Goal: Information Seeking & Learning: Learn about a topic

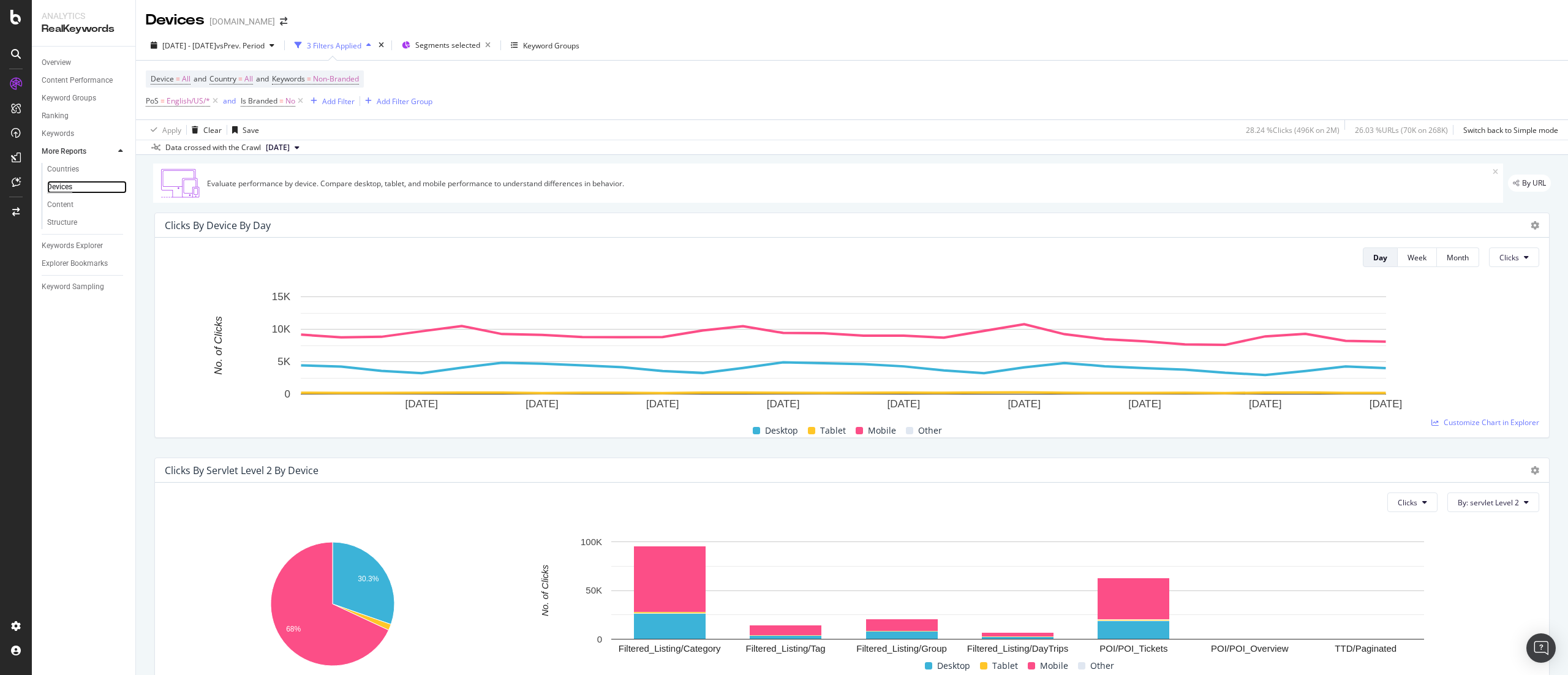
scroll to position [305, 0]
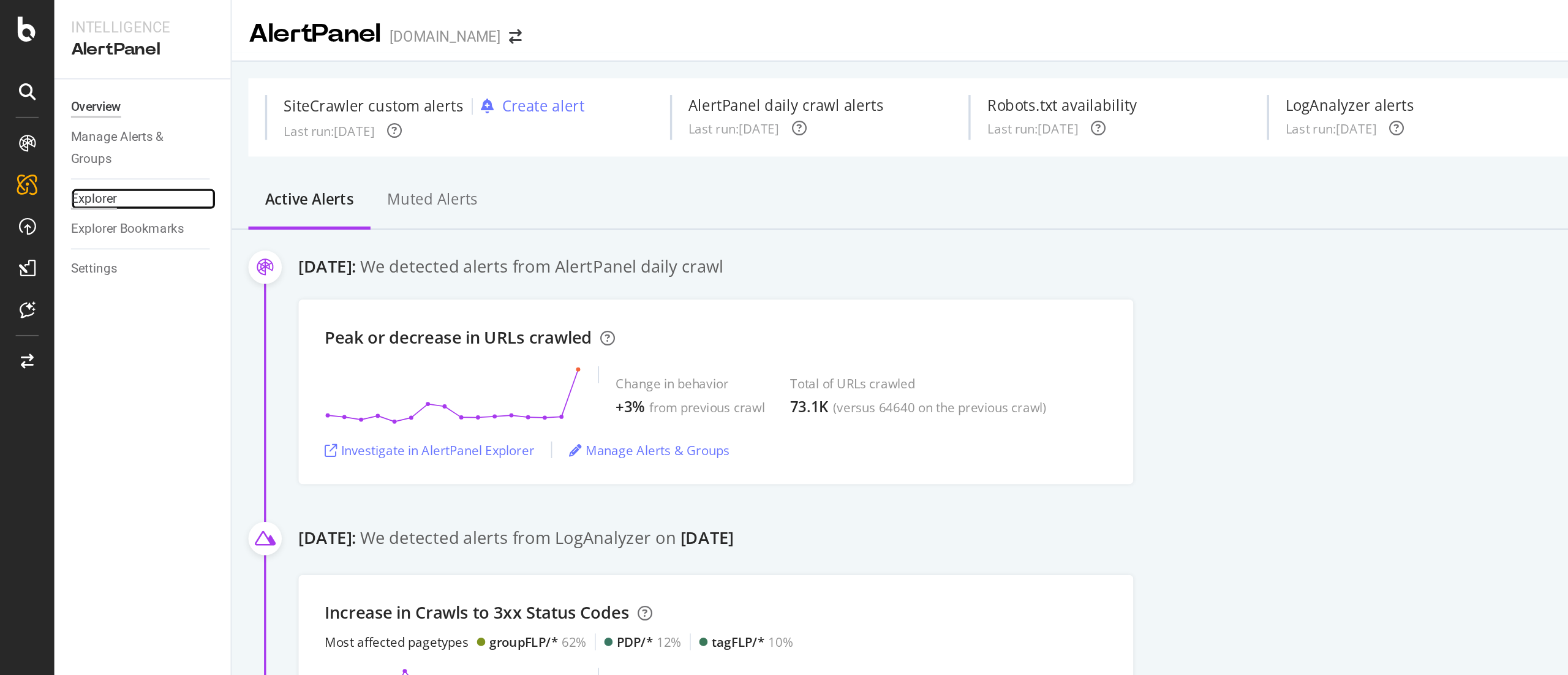
click at [56, 112] on div "Explorer" at bounding box center [55, 117] width 27 height 13
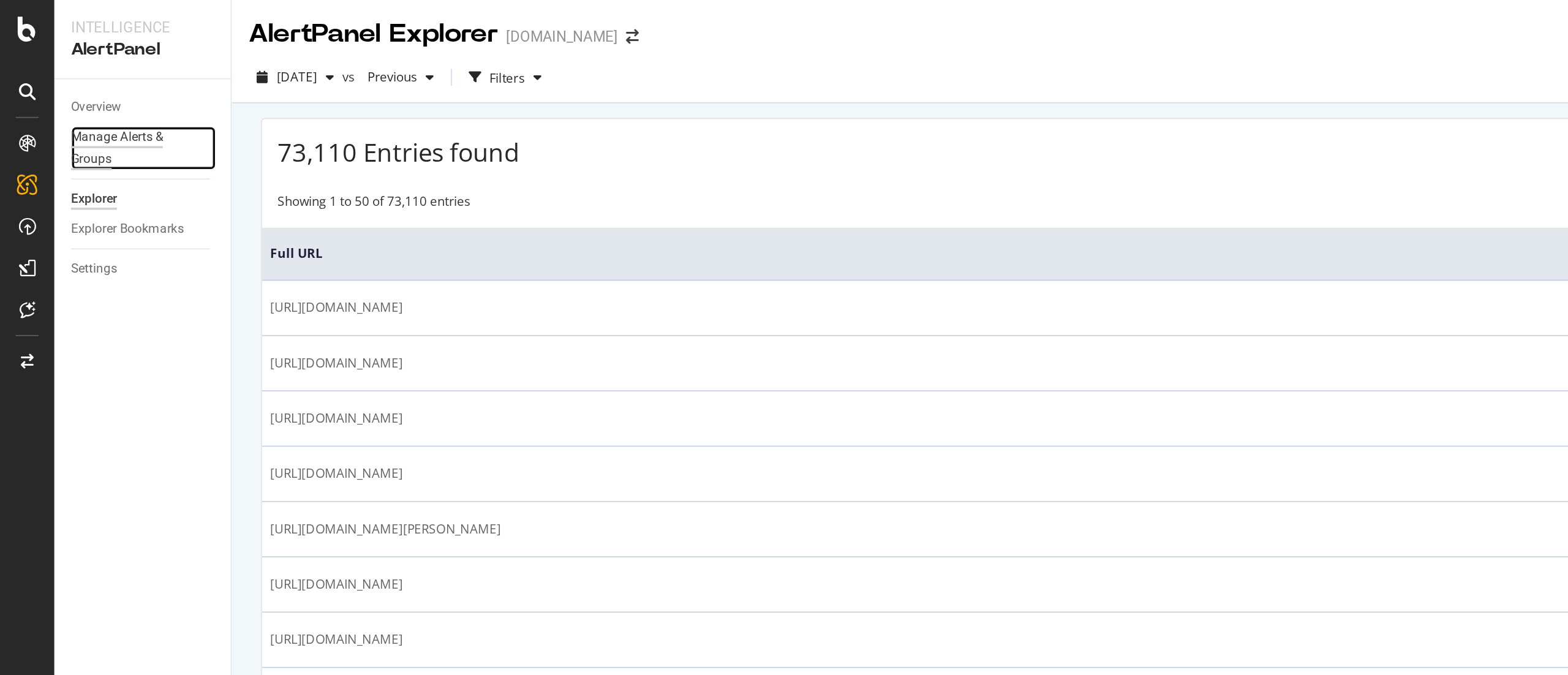
click at [65, 83] on div "Manage Alerts & Groups" at bounding box center [78, 87] width 74 height 26
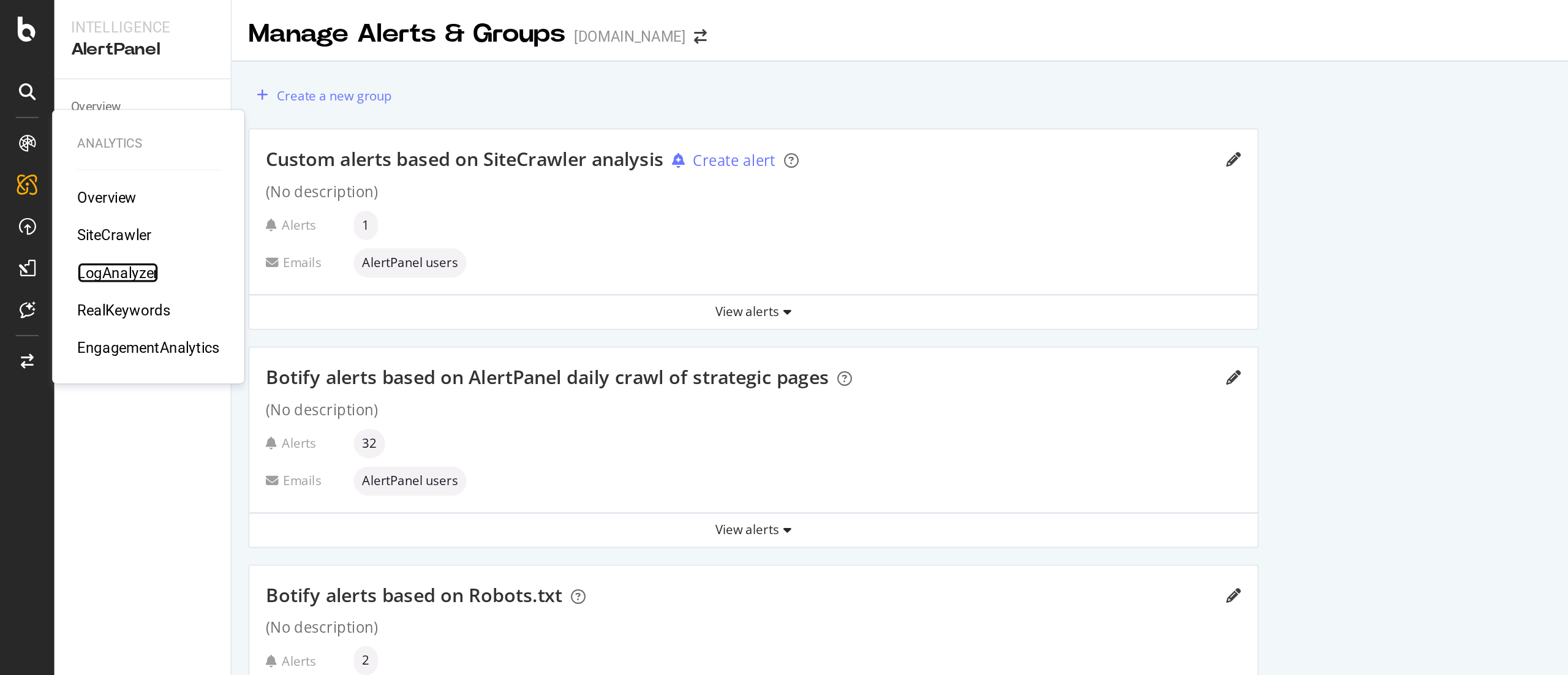
click at [78, 153] on div "LogAnalyzer" at bounding box center [69, 160] width 48 height 12
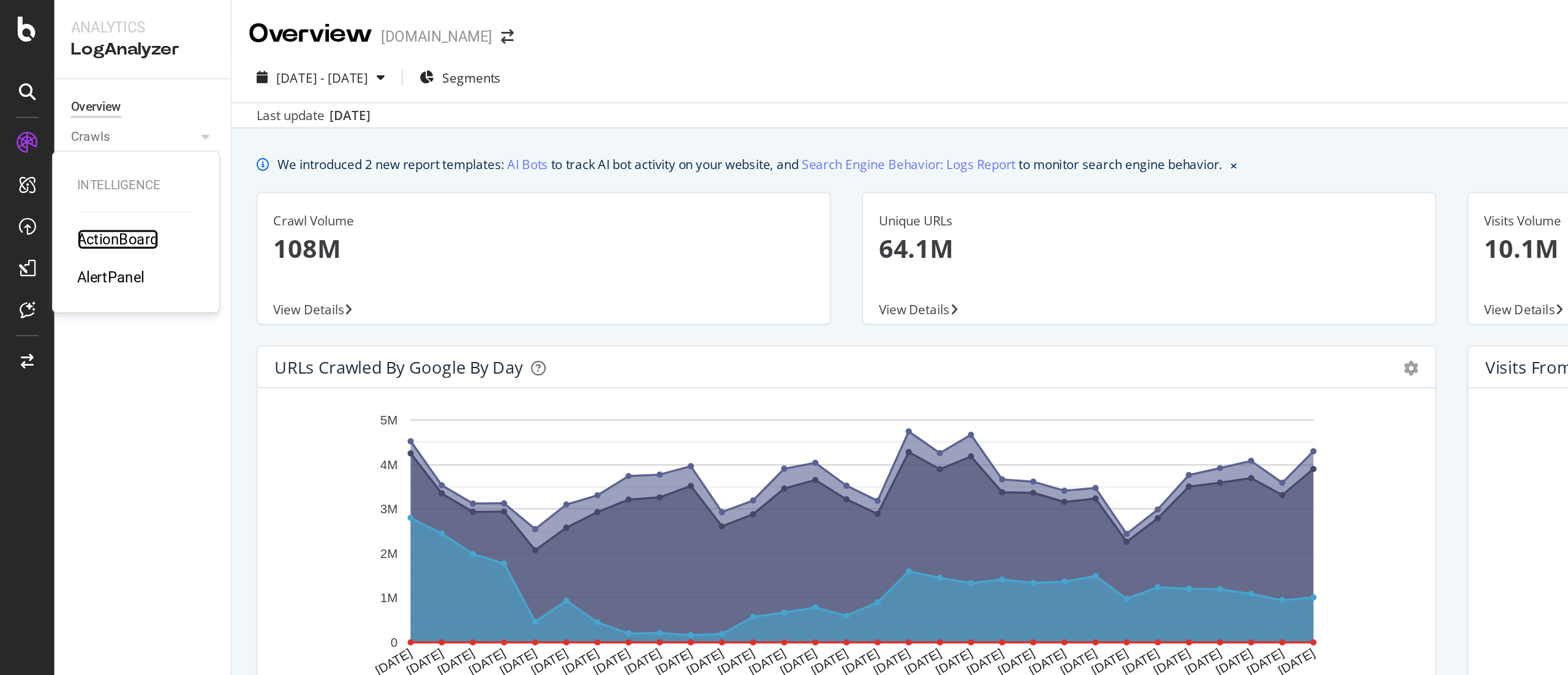
click at [66, 139] on div "ActionBoard" at bounding box center [69, 140] width 48 height 12
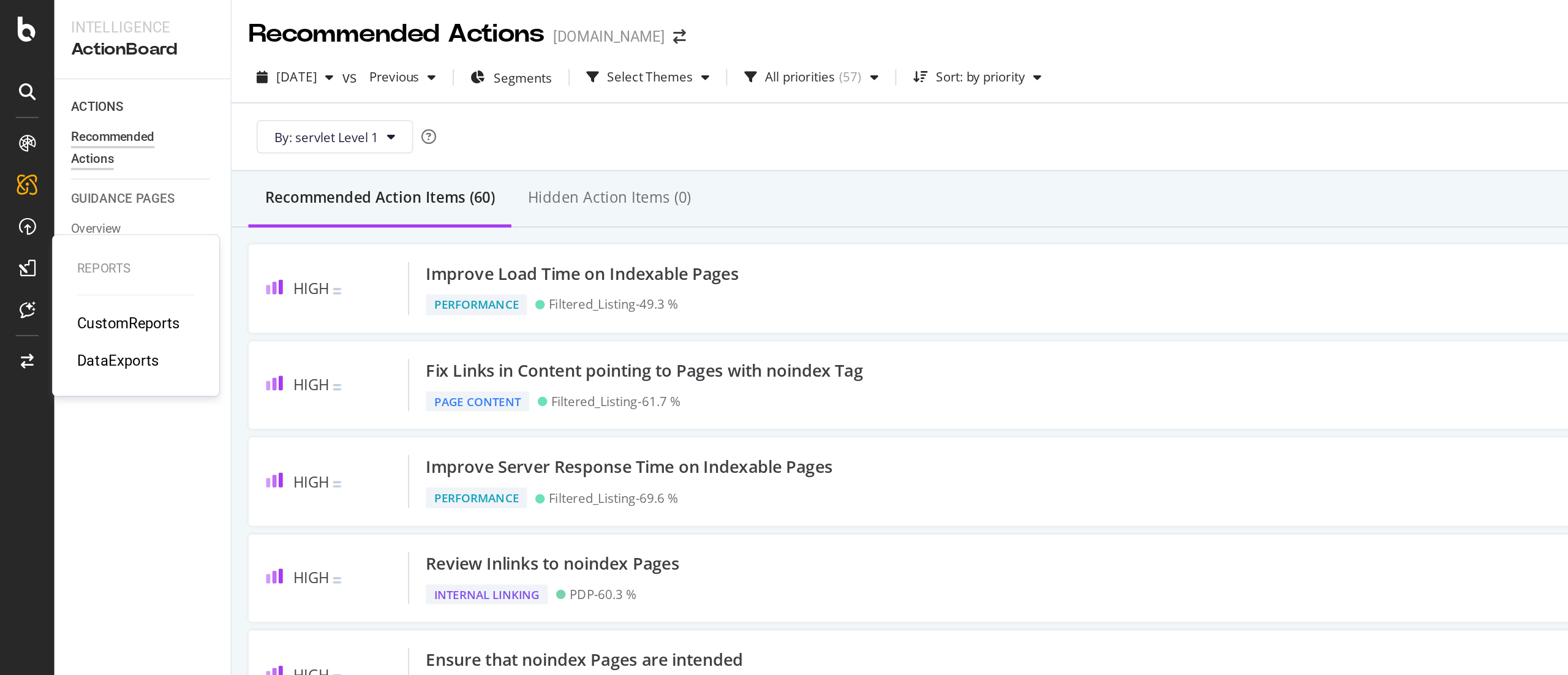
click at [99, 199] on div "CustomReports DataExports" at bounding box center [79, 200] width 69 height 34
click at [87, 155] on div "Reports" at bounding box center [79, 158] width 69 height 10
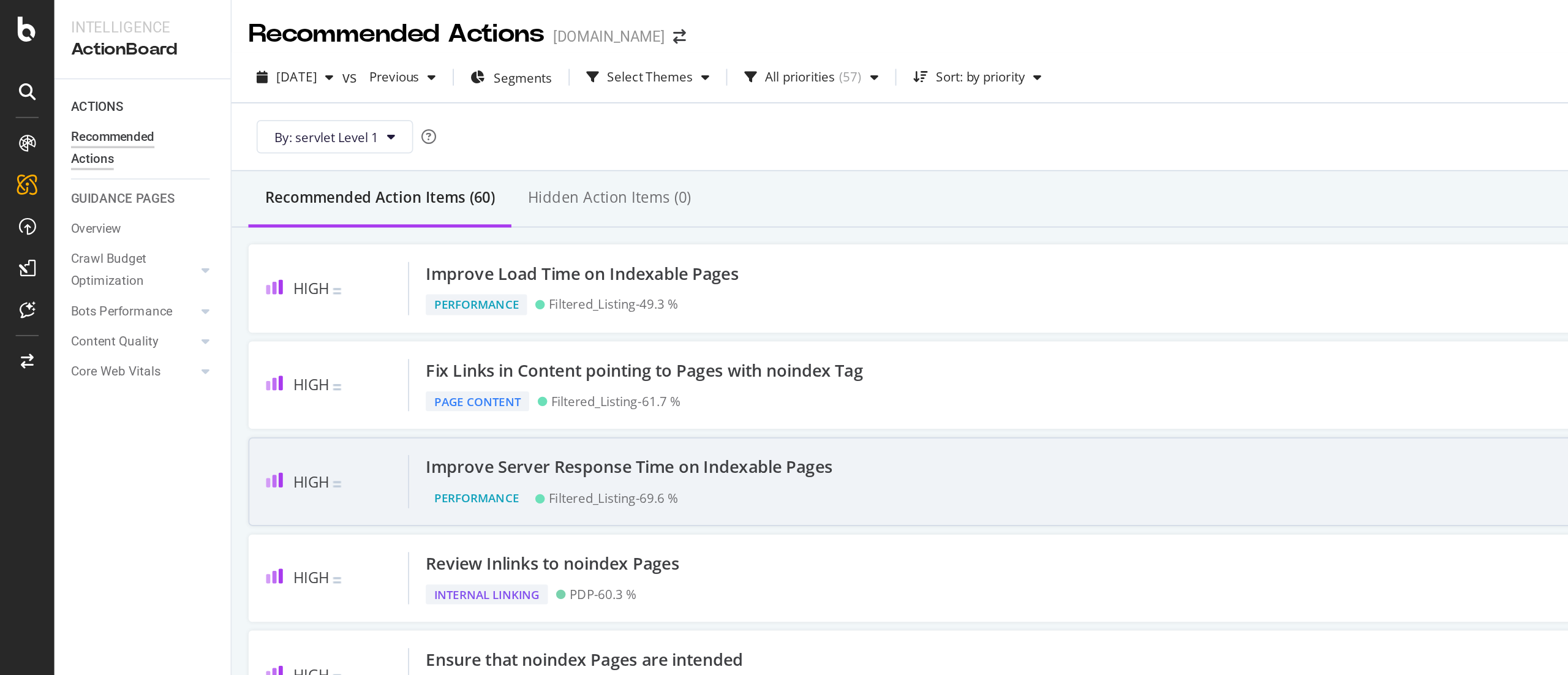
click at [306, 294] on div "Performance" at bounding box center [279, 292] width 59 height 12
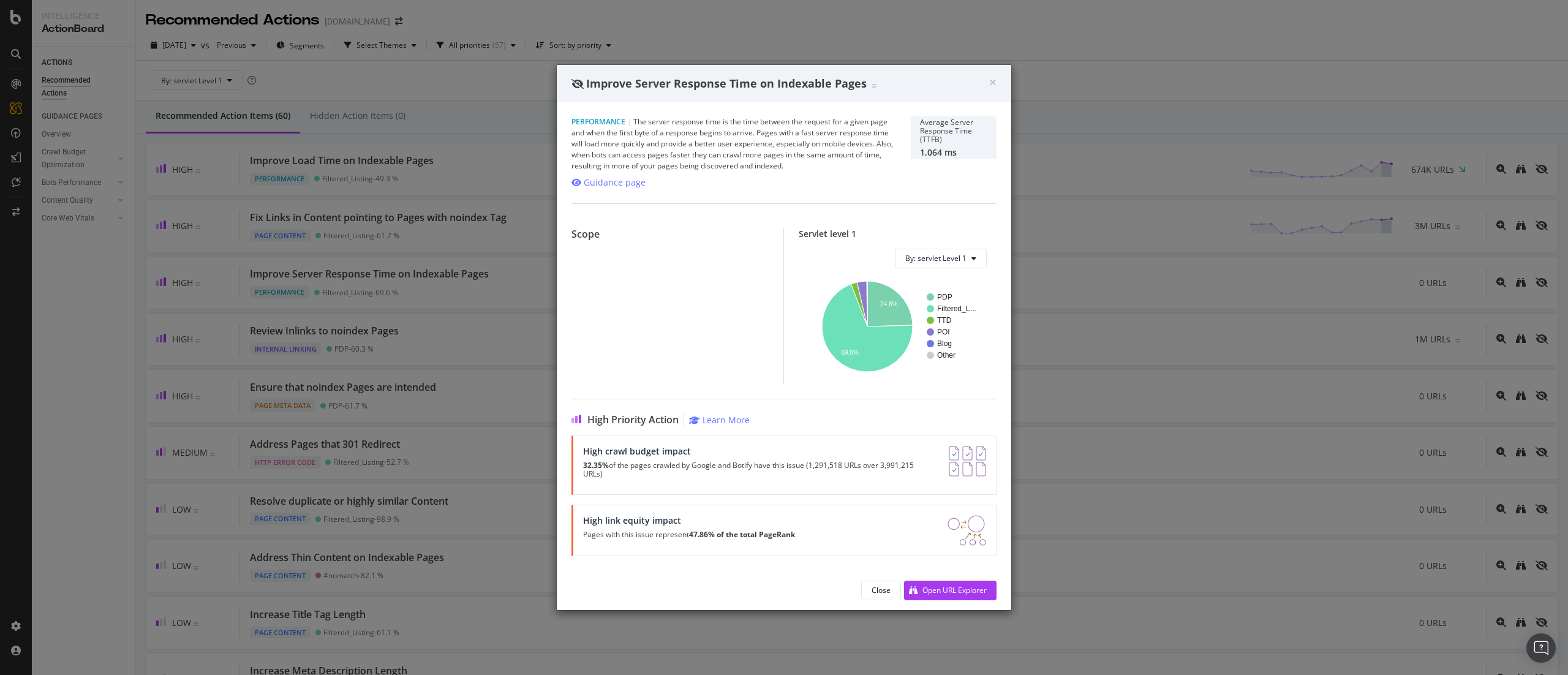
click at [985, 81] on div "Improve Server Response Time on Indexable Pages" at bounding box center [780, 83] width 417 height 16
click at [996, 82] on div "× Close Improve Server Response Time on Indexable Pages" at bounding box center [784, 83] width 454 height 37
click at [996, 79] on div "× Close Improve Server Response Time on Indexable Pages" at bounding box center [784, 83] width 454 height 37
click at [991, 83] on span "×" at bounding box center [992, 82] width 8 height 17
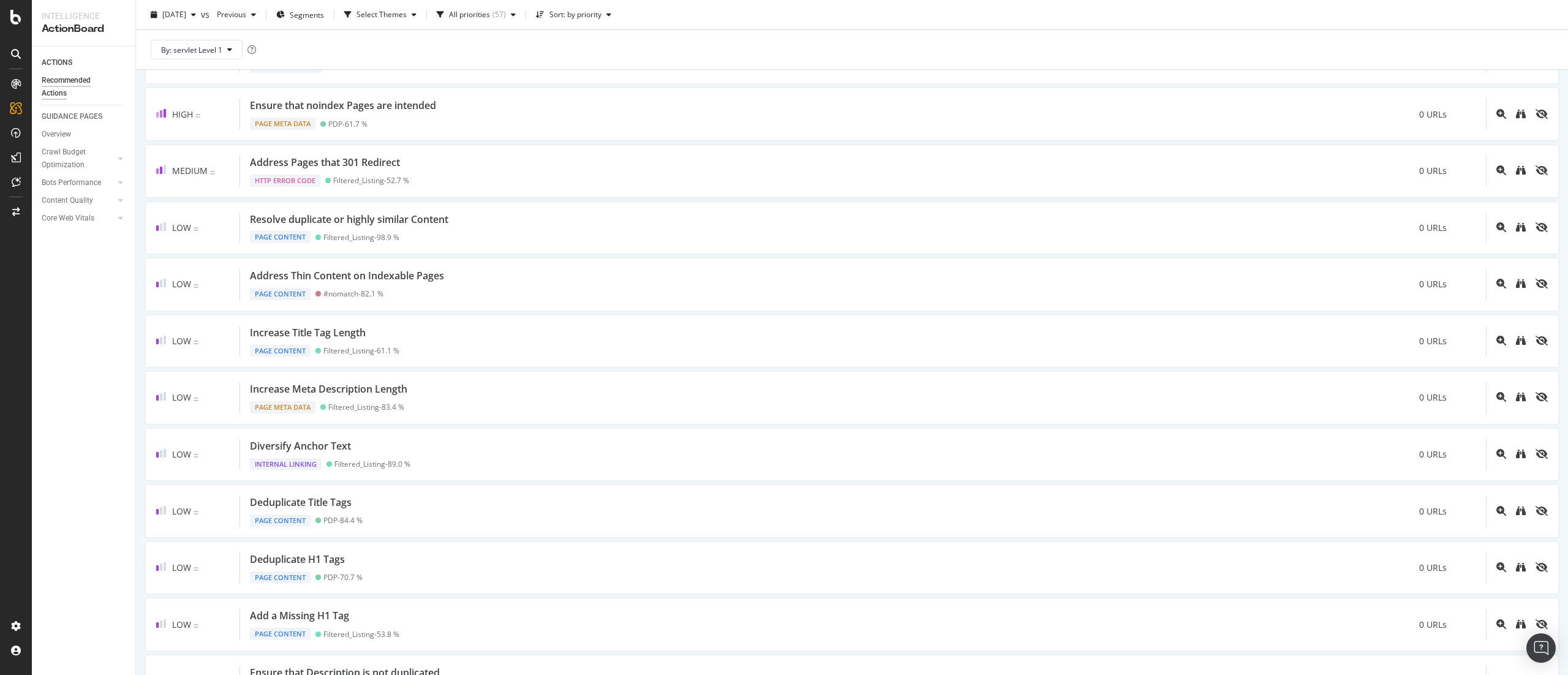
scroll to position [283, 0]
click at [1031, 247] on div "Low Resolve duplicate or highly similar Content Page Content Filtered_Listing -…" at bounding box center [852, 227] width 1412 height 52
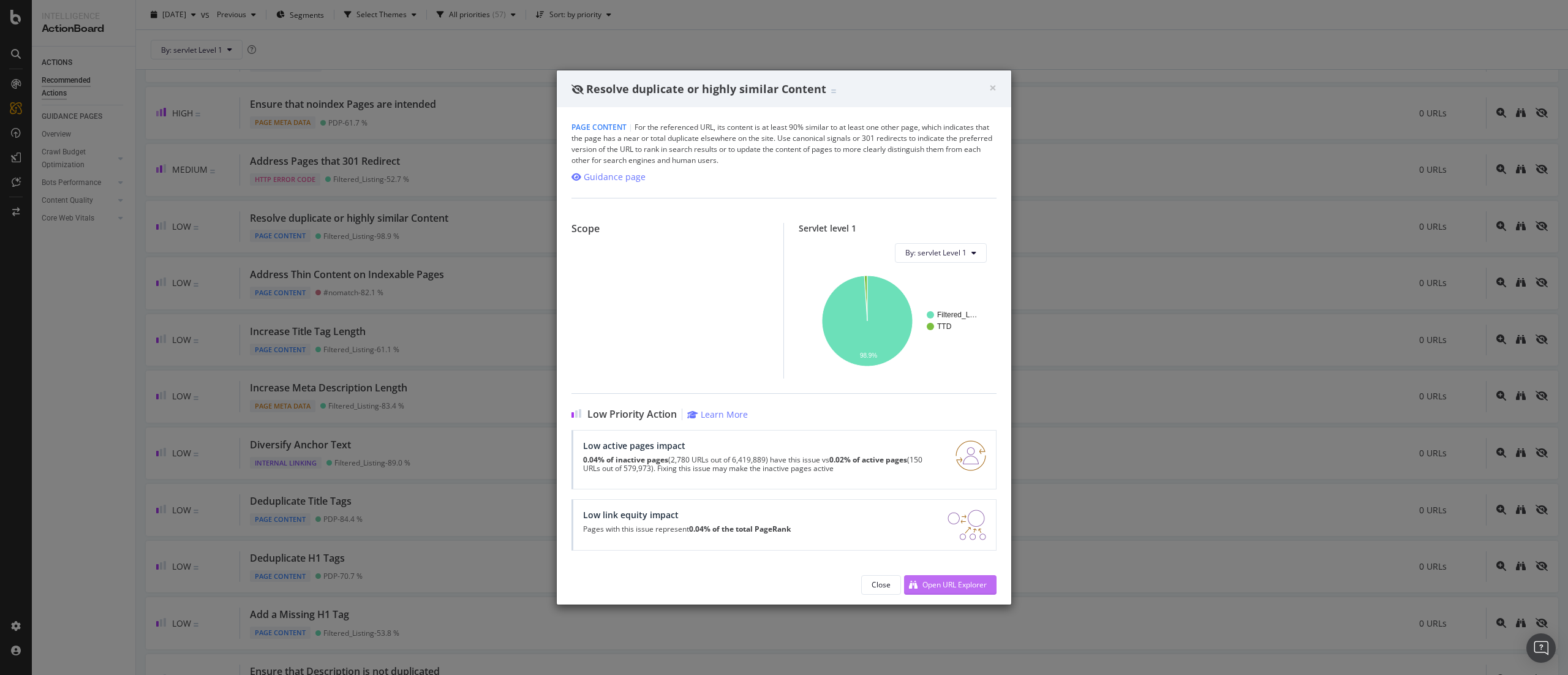
click at [937, 584] on div "Open URL Explorer" at bounding box center [954, 584] width 64 height 10
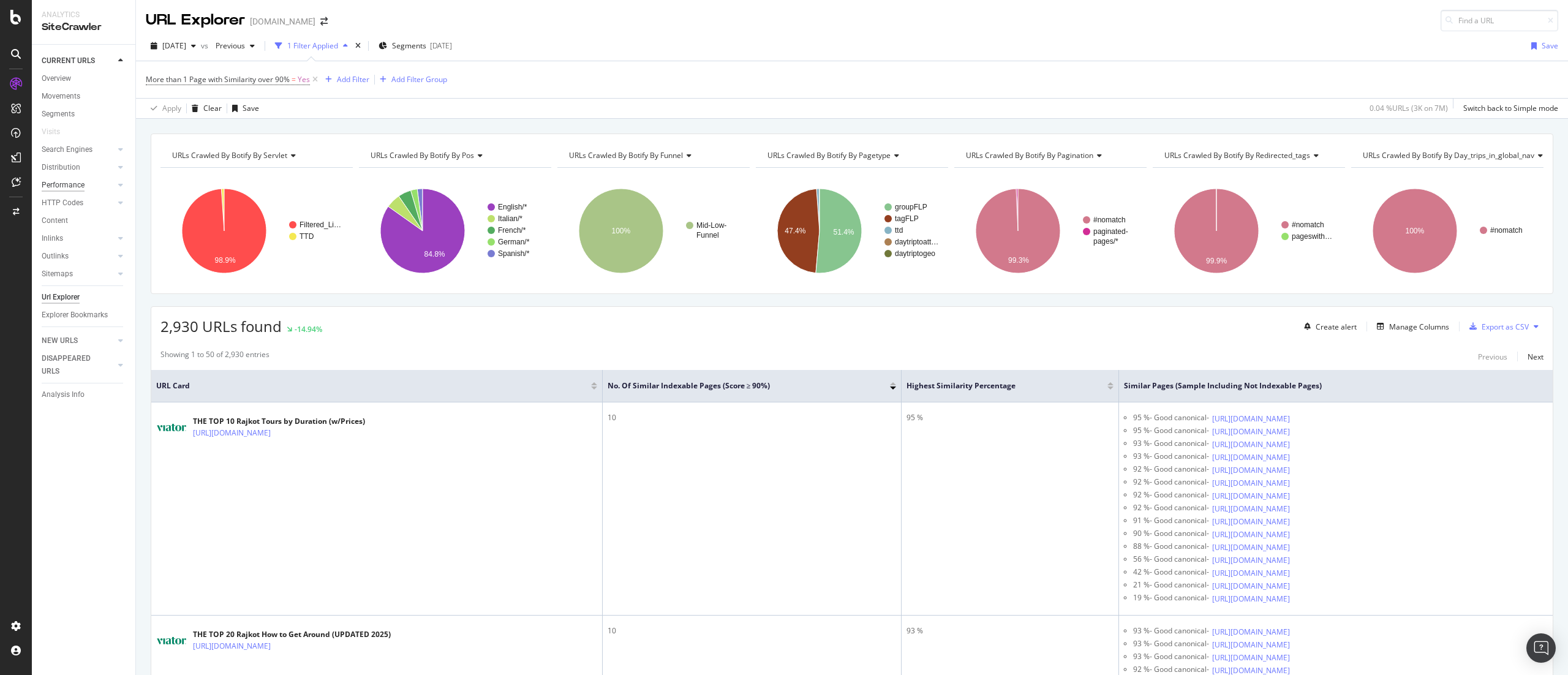
click at [75, 188] on div "Performance" at bounding box center [63, 185] width 43 height 13
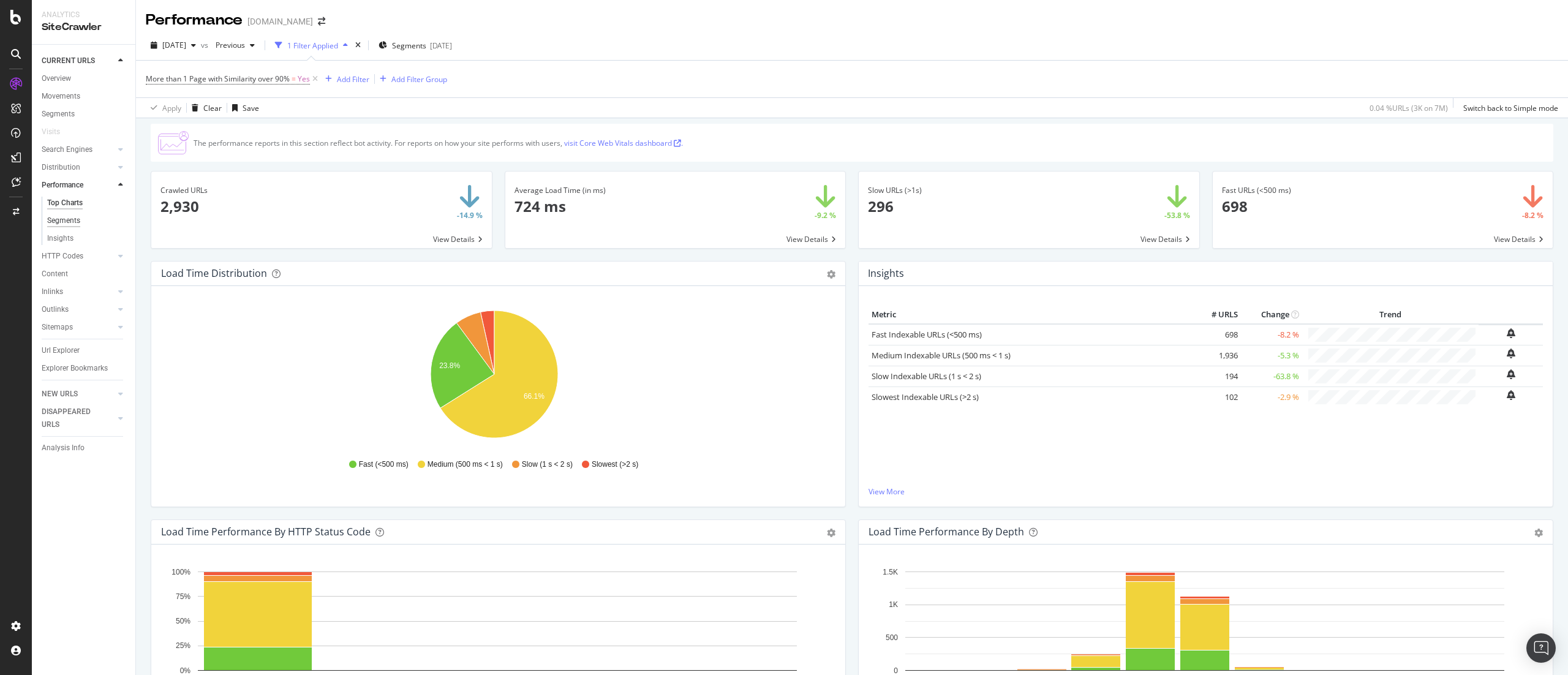
click at [65, 226] on div "Segments" at bounding box center [63, 220] width 33 height 13
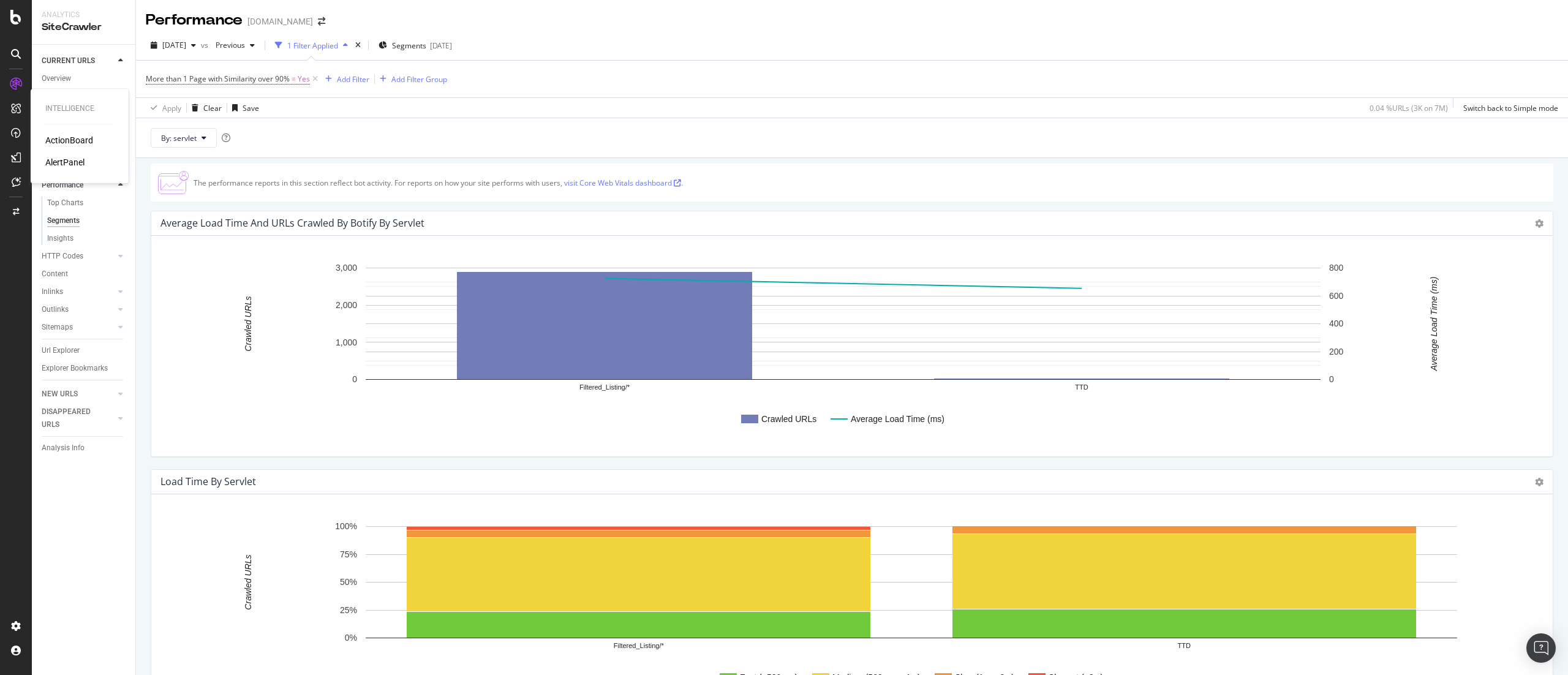
click at [66, 140] on div "ActionBoard" at bounding box center [69, 140] width 48 height 12
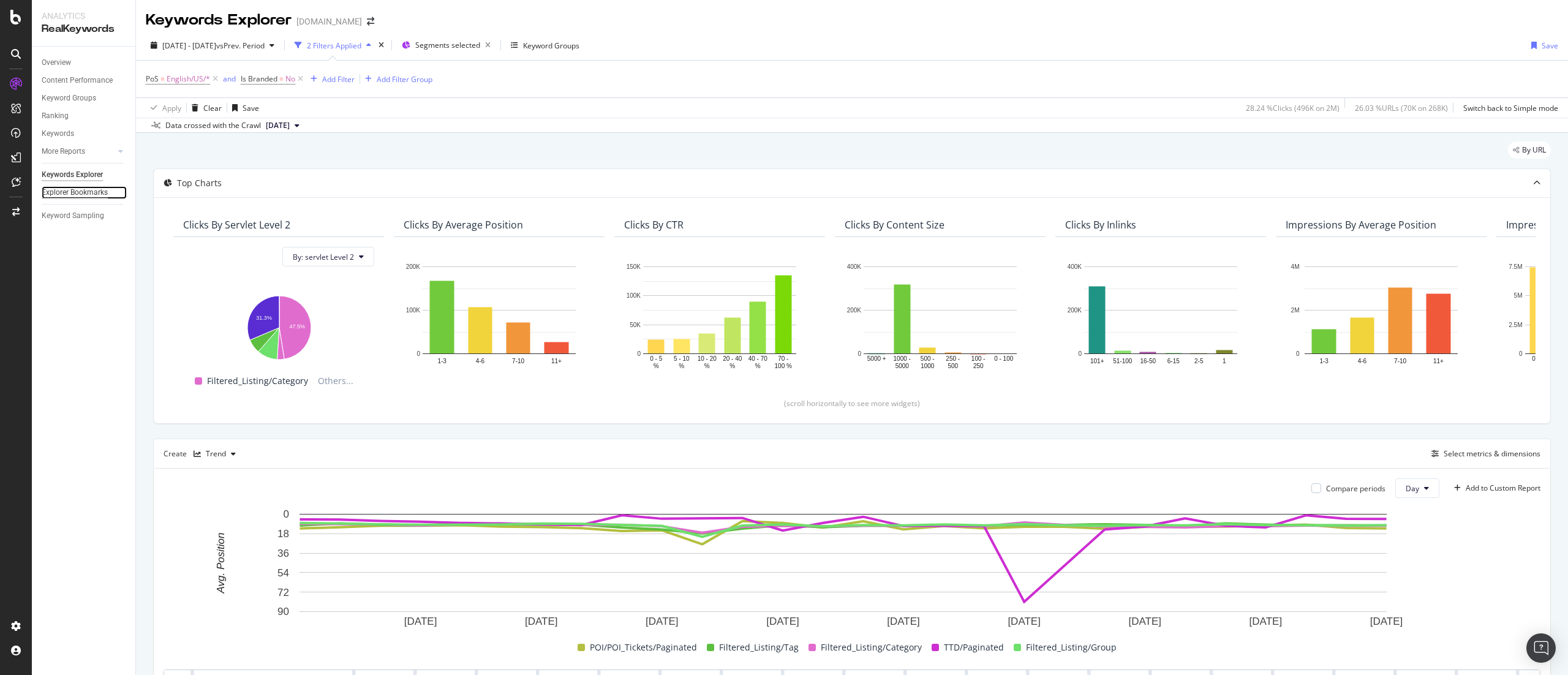
click at [80, 190] on div "Explorer Bookmarks" at bounding box center [74, 192] width 66 height 13
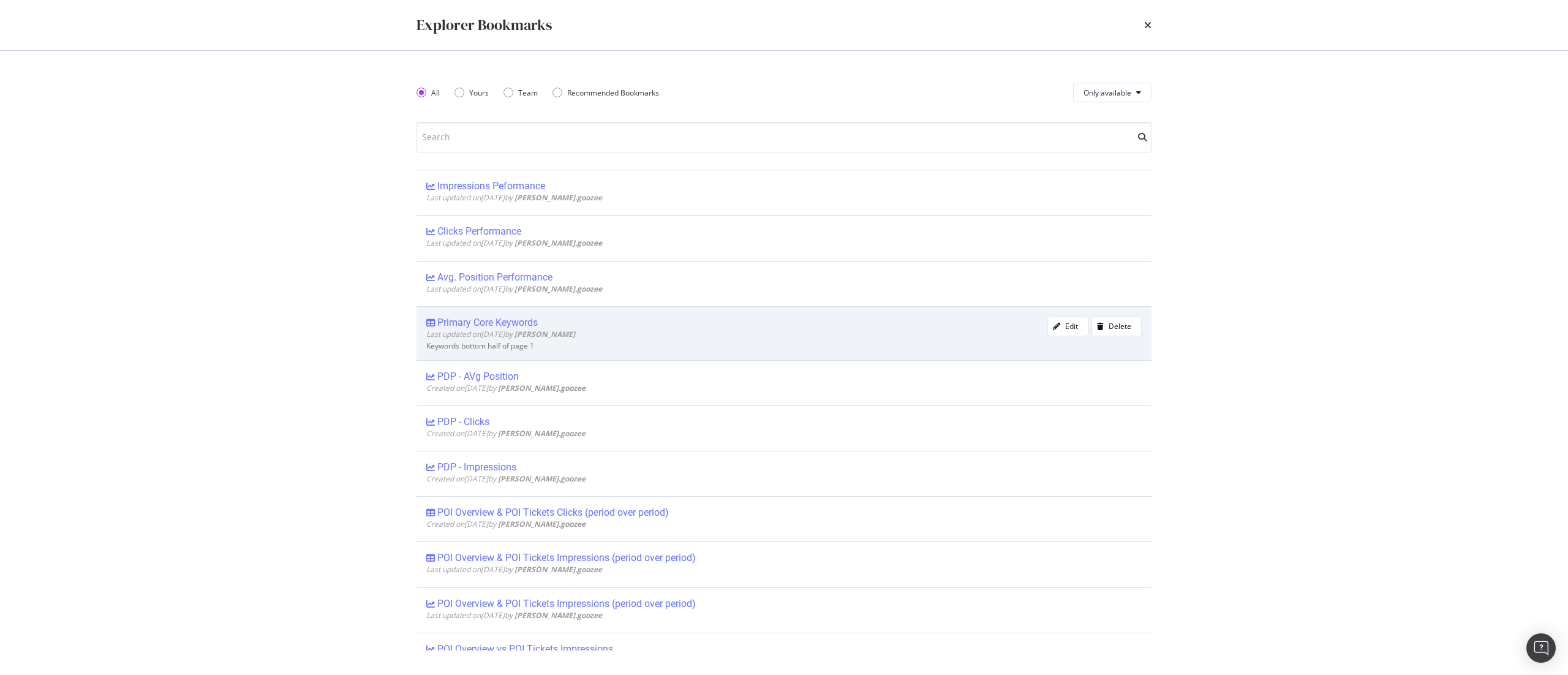
click at [457, 344] on div "Keywords bottom half of page 1" at bounding box center [784, 346] width 715 height 9
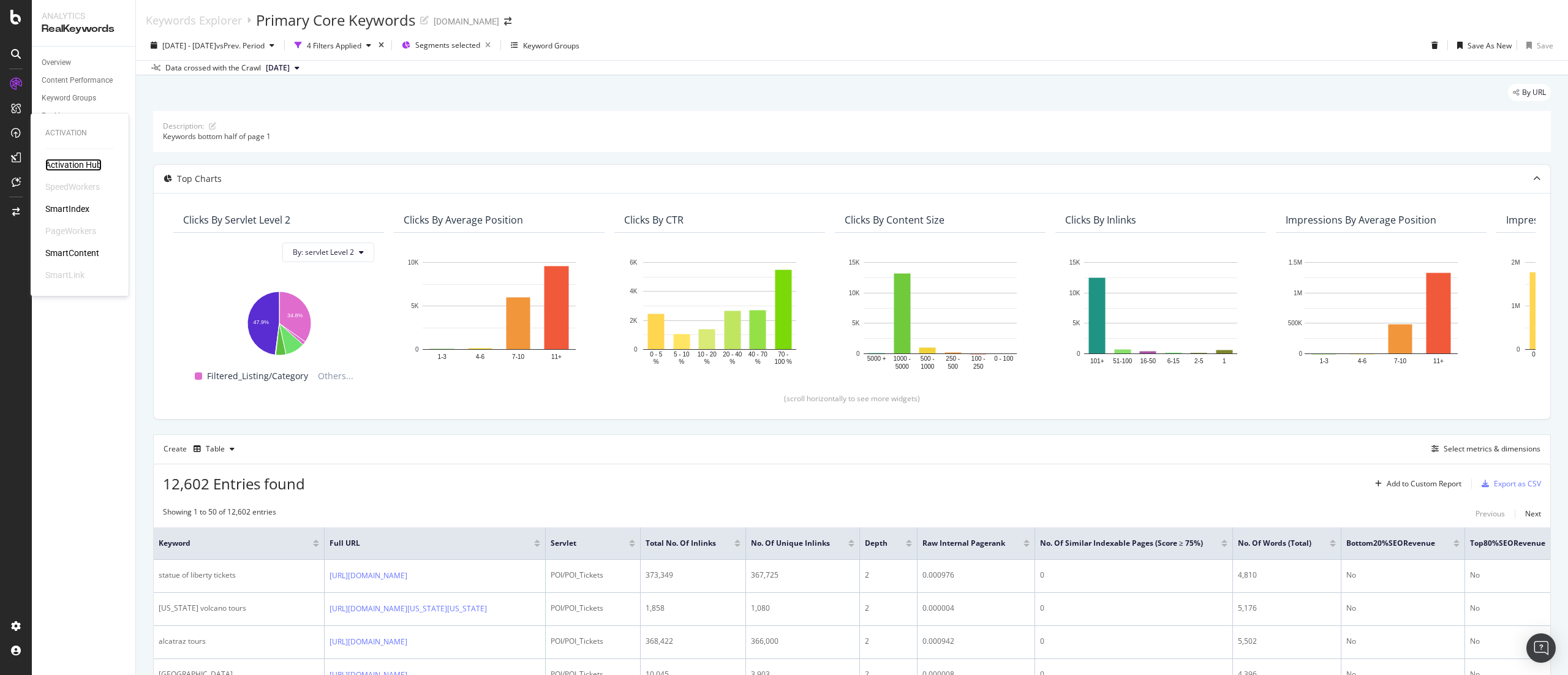
click at [72, 165] on div "Activation Hub" at bounding box center [73, 165] width 57 height 12
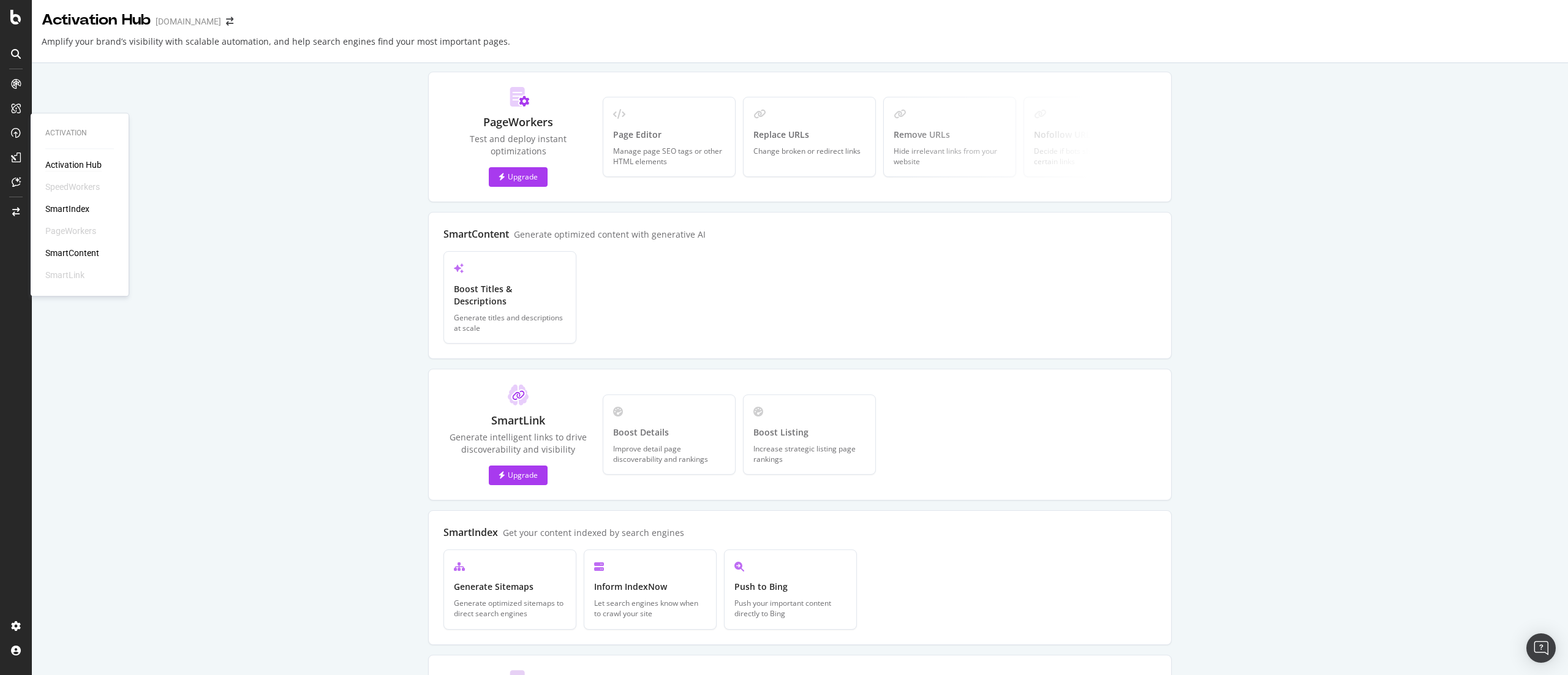
click at [63, 201] on div "Activation Hub SpeedWorkers SmartIndex PageWorkers SmartContent SmartLink" at bounding box center [79, 220] width 69 height 123
click at [75, 215] on div "SmartIndex" at bounding box center [67, 209] width 44 height 12
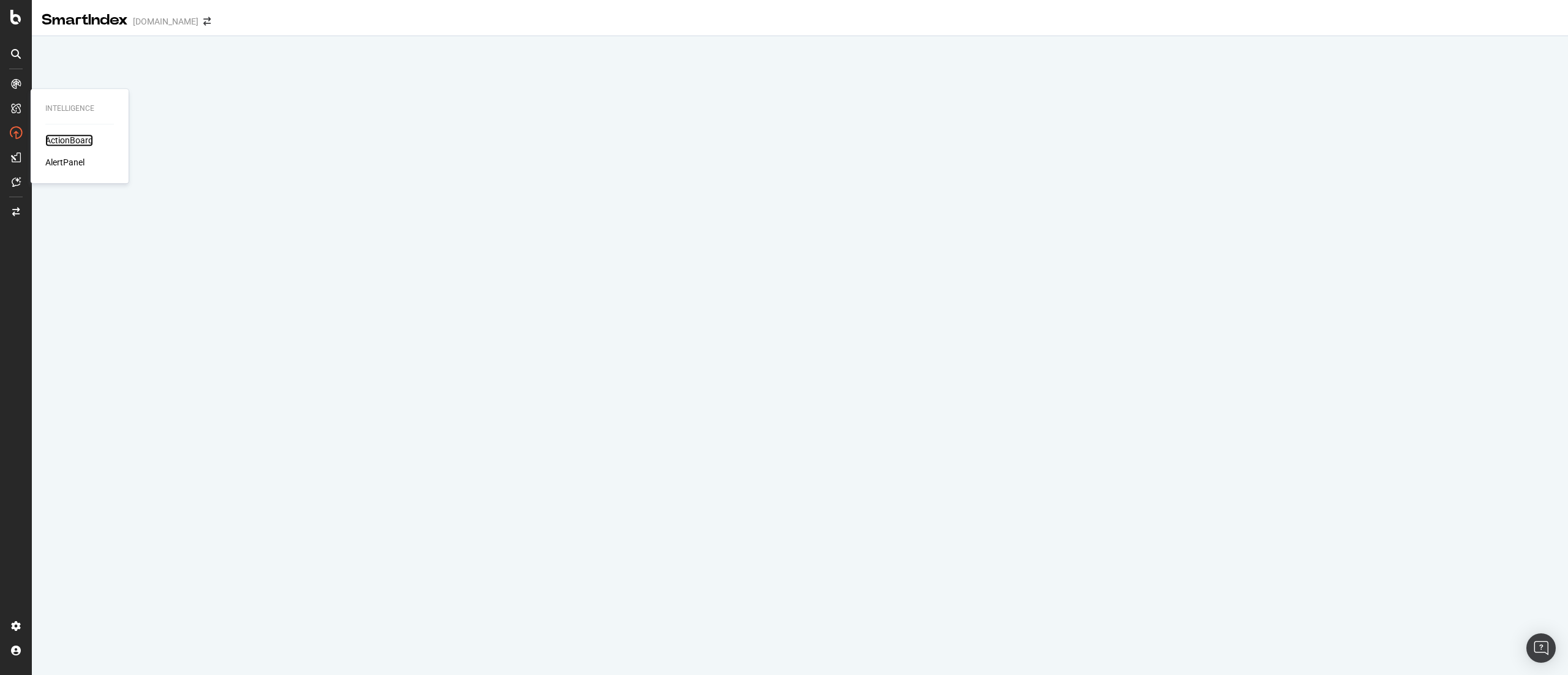
click at [75, 137] on div "ActionBoard" at bounding box center [69, 140] width 48 height 12
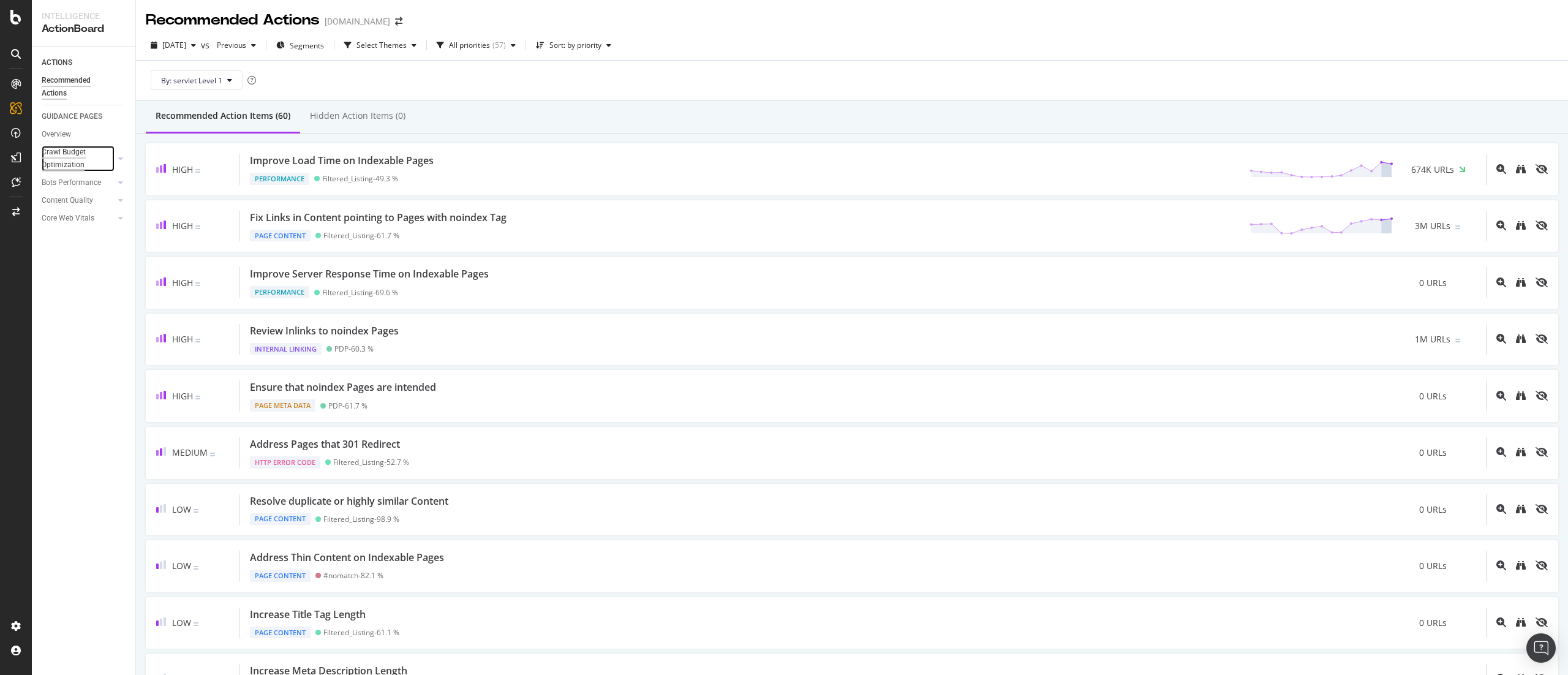
click at [69, 162] on div "Crawl Budget Optimization" at bounding box center [74, 159] width 64 height 26
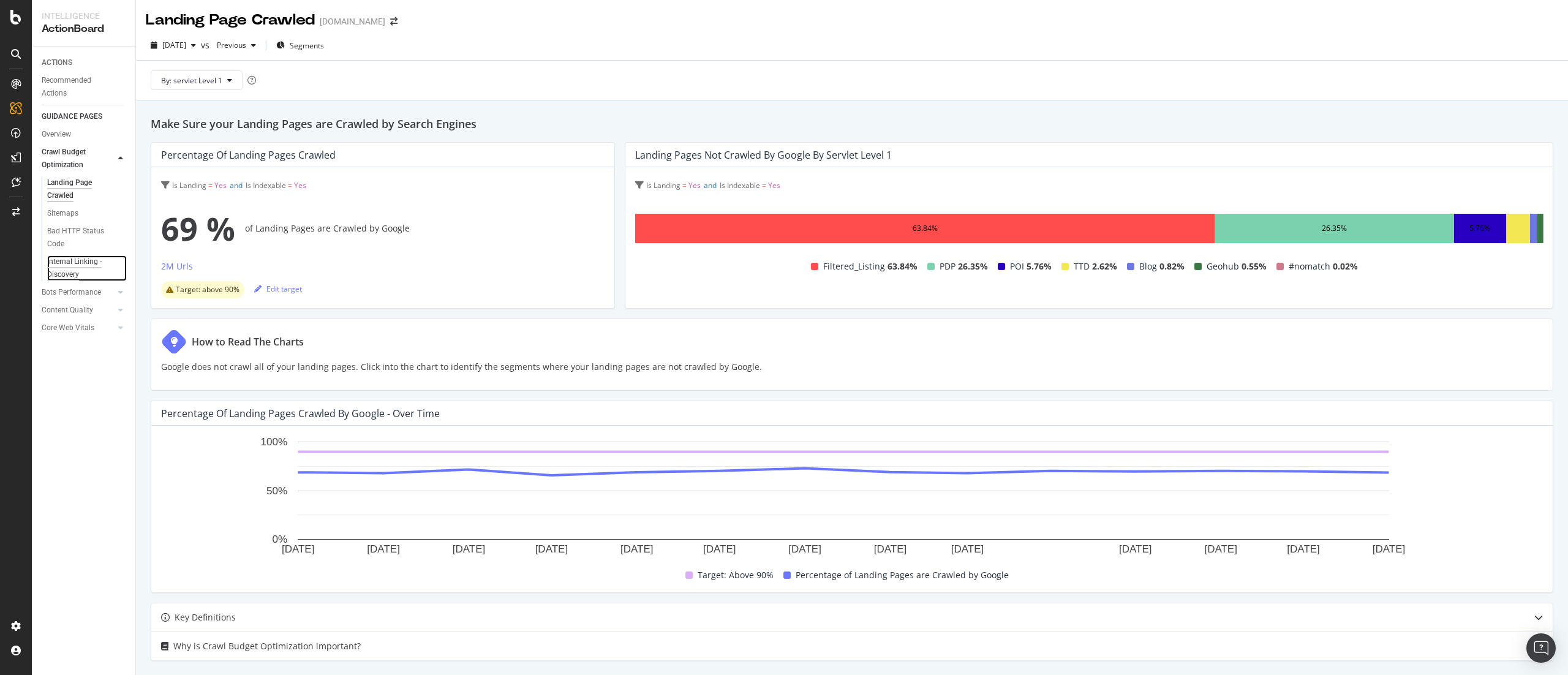
click at [58, 258] on div "Internal Linking - Discovery" at bounding box center [82, 268] width 70 height 26
